Goal: Find specific page/section: Find specific page/section

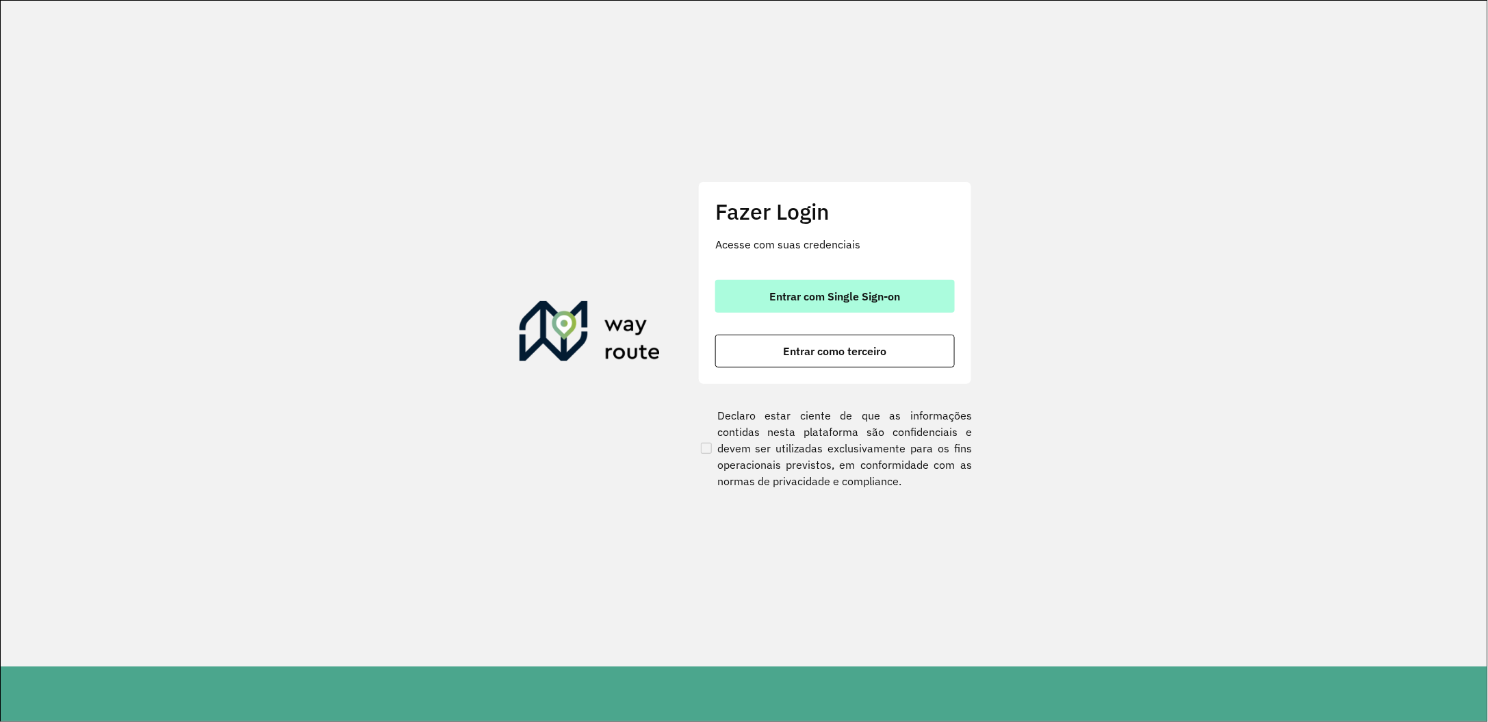
click at [824, 294] on span "Entrar com Single Sign-on" at bounding box center [835, 296] width 131 height 11
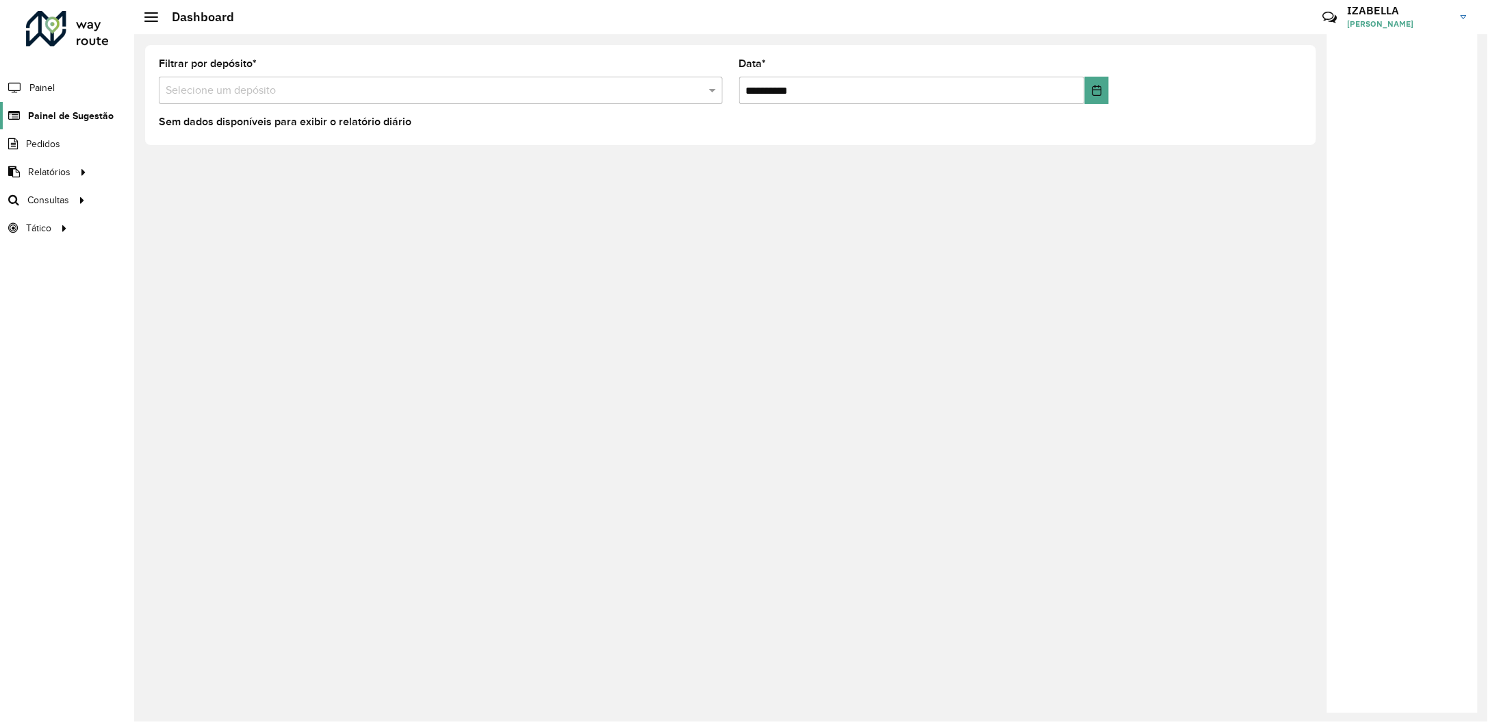
click at [51, 114] on span "Painel de Sugestão" at bounding box center [71, 116] width 86 height 14
